Goal: Complete application form

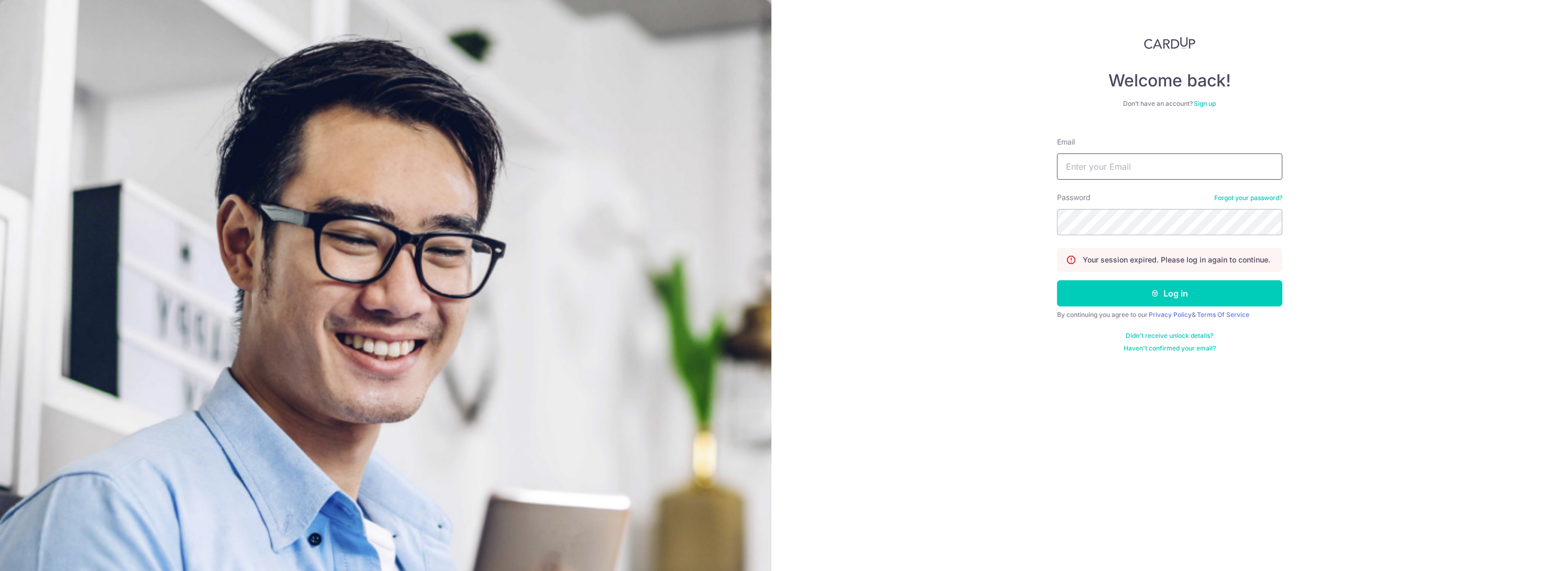
type input "ADAMG1987@GMAIL.COM"
click at [1155, 298] on button "Log in" at bounding box center [1170, 293] width 225 height 26
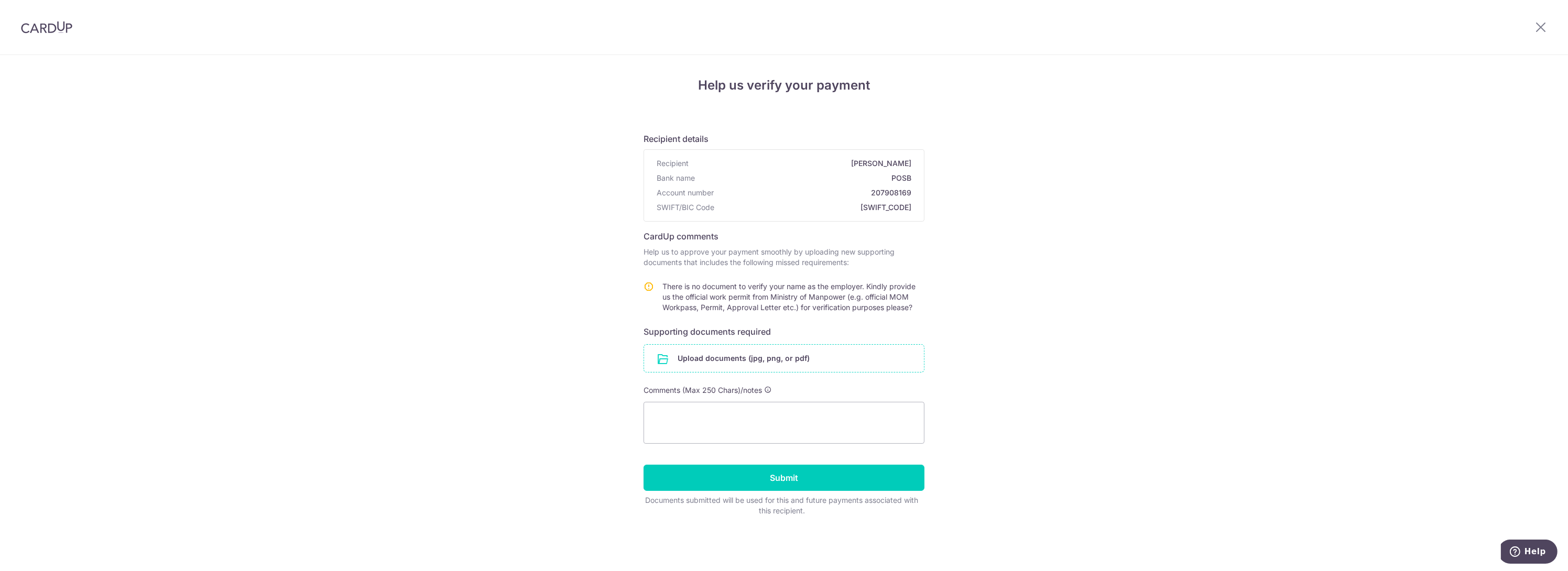
click at [742, 363] on input "file" at bounding box center [784, 358] width 280 height 27
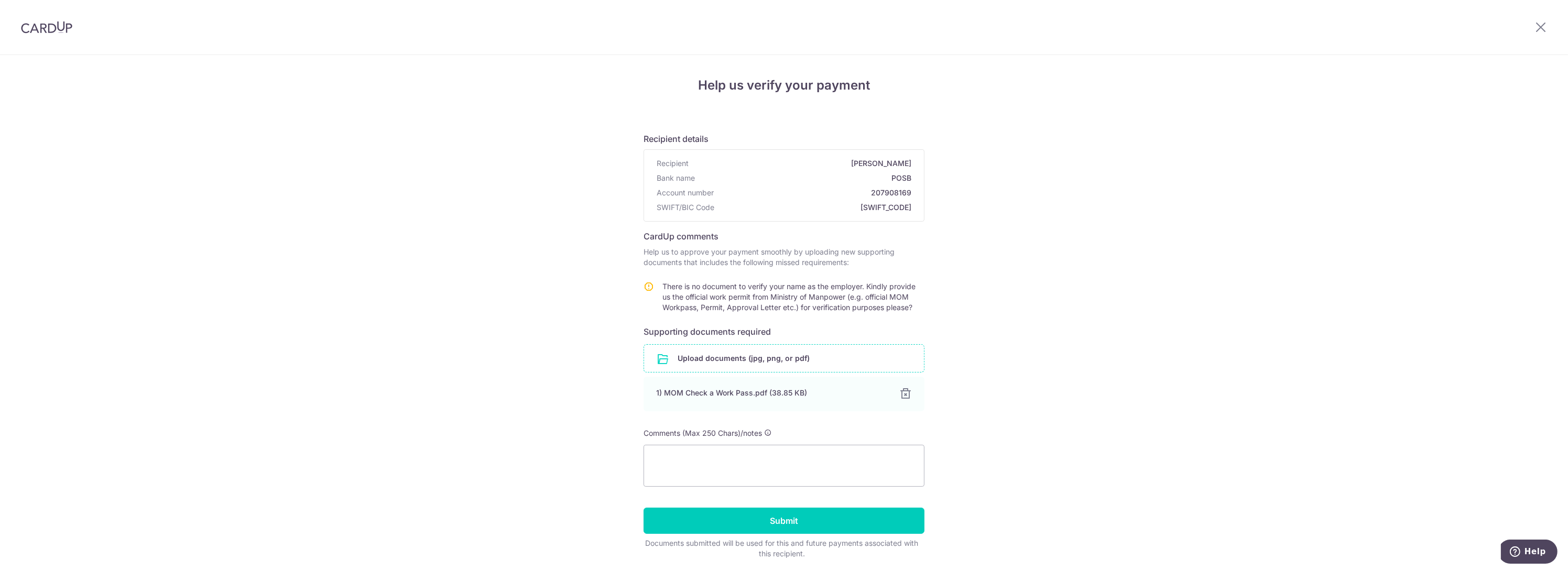
click at [753, 361] on input "file" at bounding box center [784, 358] width 280 height 27
click at [733, 411] on div "1) MOM Check a Work Pass.pdf (38.85 KB) 100%" at bounding box center [784, 394] width 281 height 35
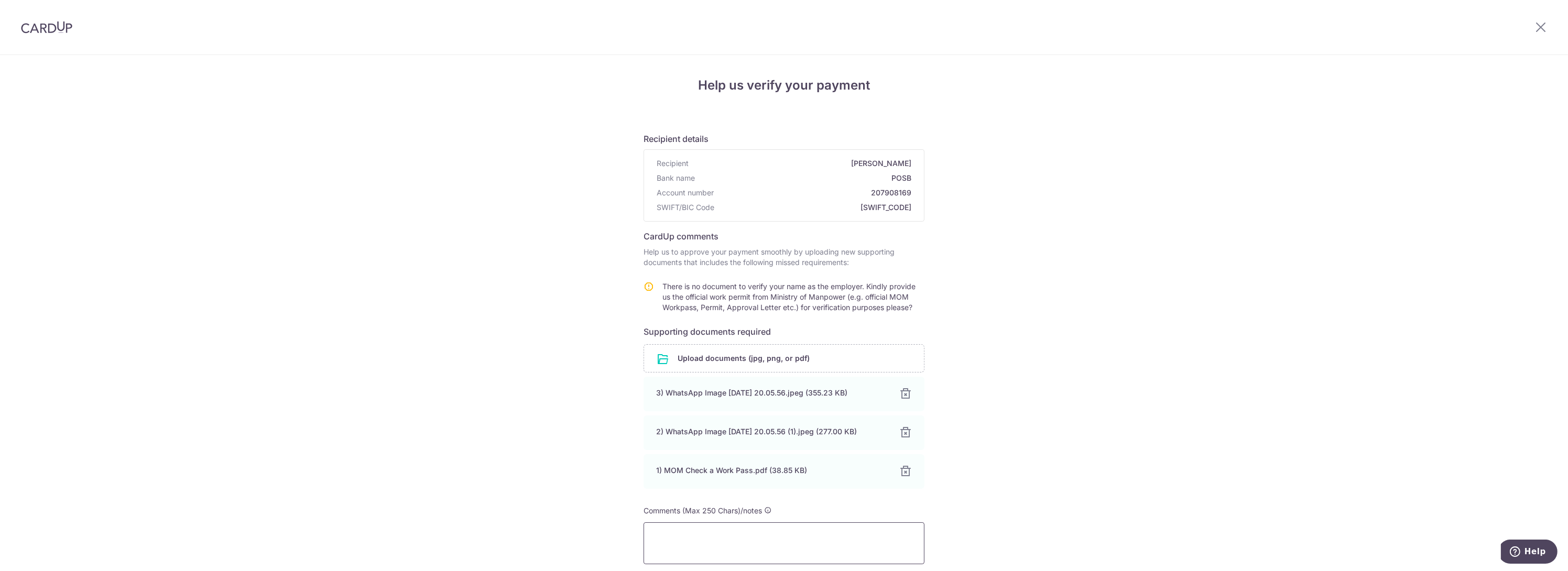
click at [707, 532] on textarea at bounding box center [784, 543] width 281 height 42
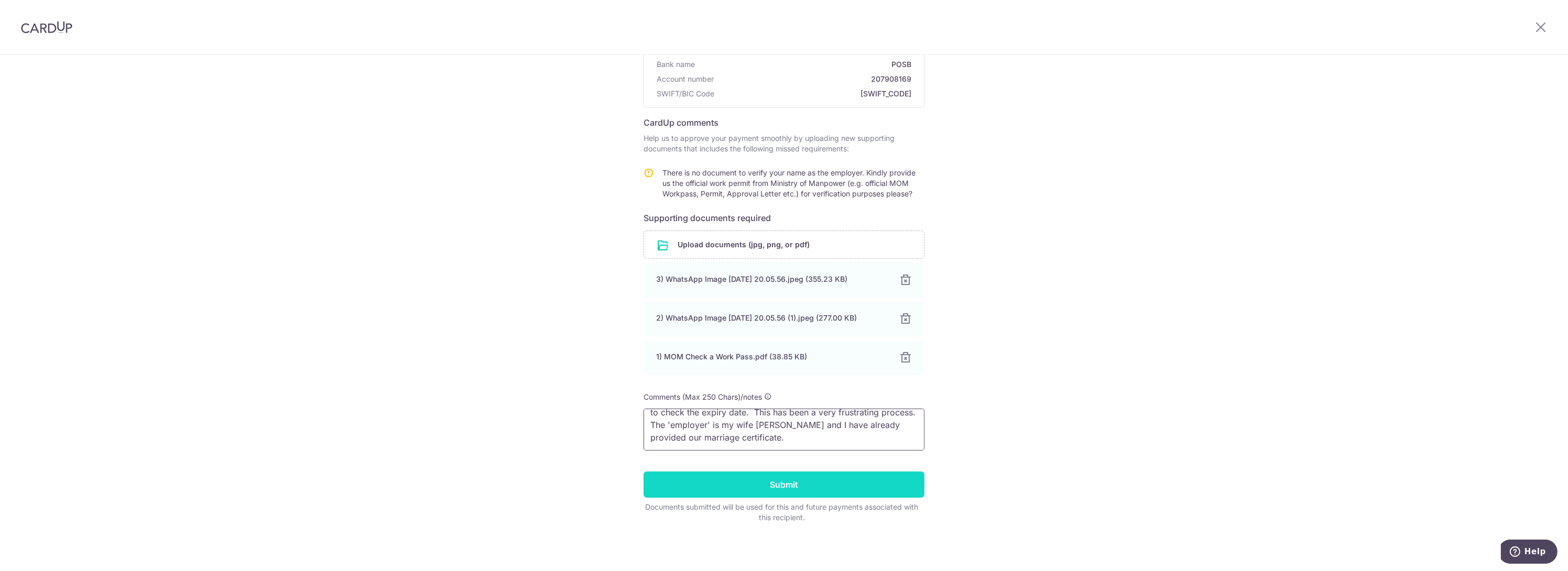
scroll to position [21, 0]
type textarea "See attached. You had the DP and could have scanned it yourself to check the ex…"
click at [818, 474] on input "Submit" at bounding box center [784, 484] width 281 height 26
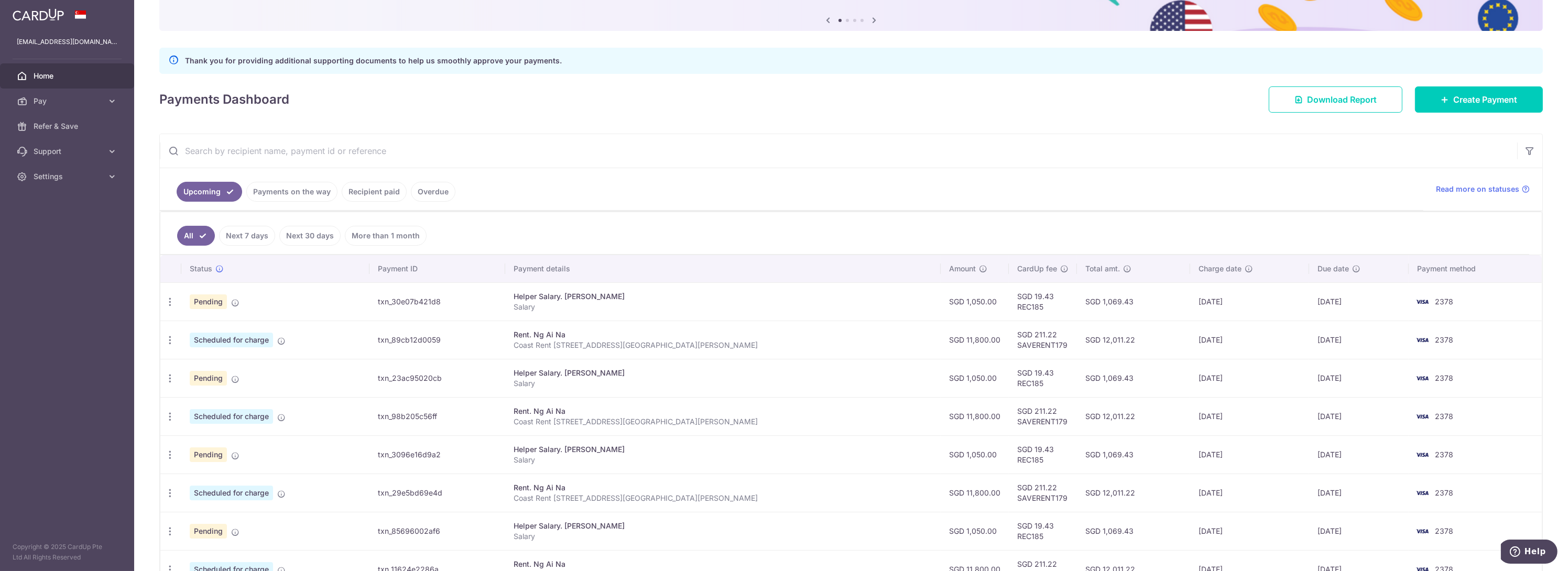
scroll to position [104, 0]
